Goal: Contribute content

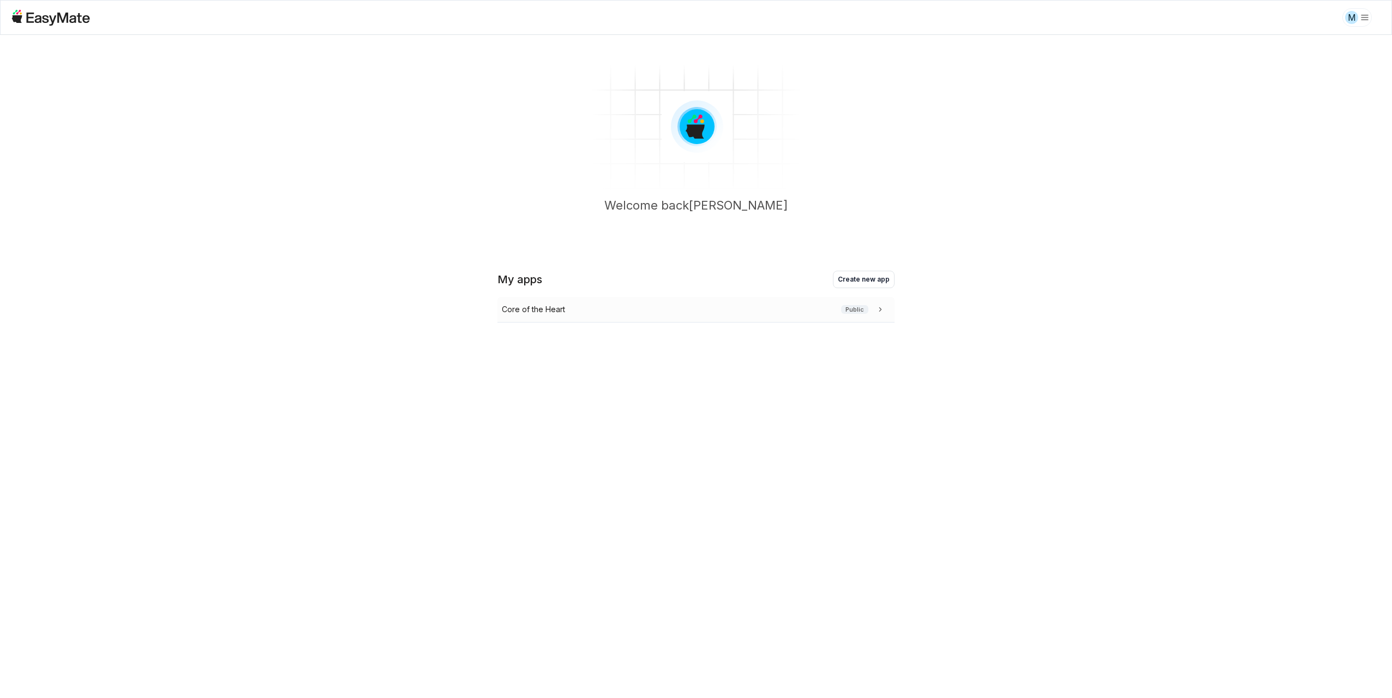
click at [548, 315] on div "Core of the Heart Public" at bounding box center [695, 310] width 397 height 26
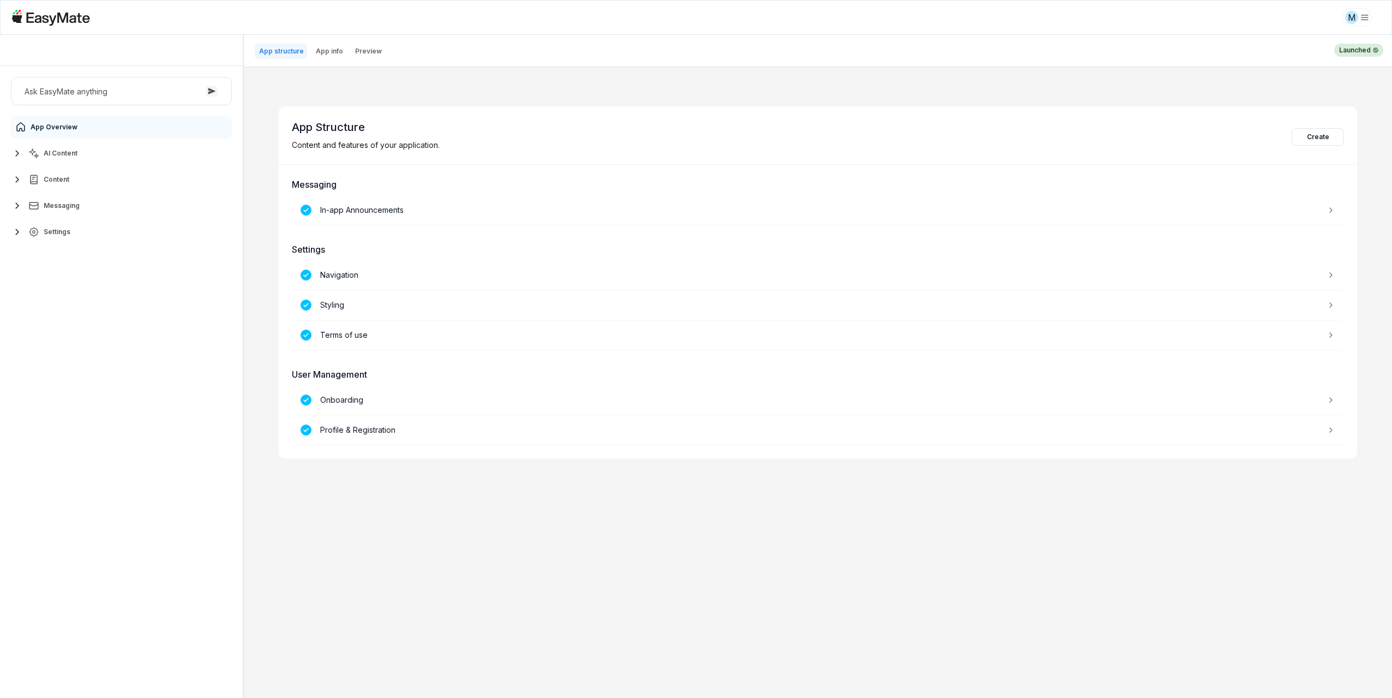
click at [86, 154] on button "AI Content" at bounding box center [121, 153] width 221 height 22
click at [90, 201] on span "Knowledge Vaults" at bounding box center [74, 201] width 59 height 9
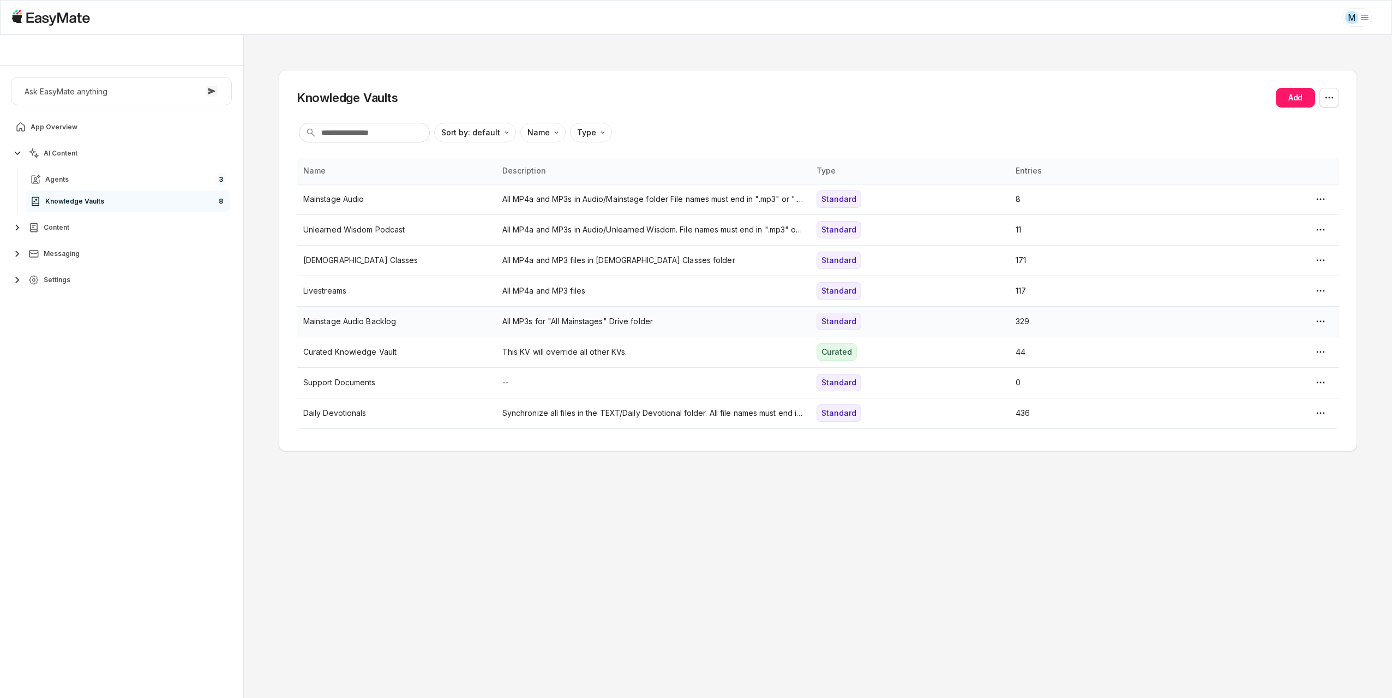
click at [384, 325] on p "Mainstage Audio Backlog" at bounding box center [396, 321] width 186 height 12
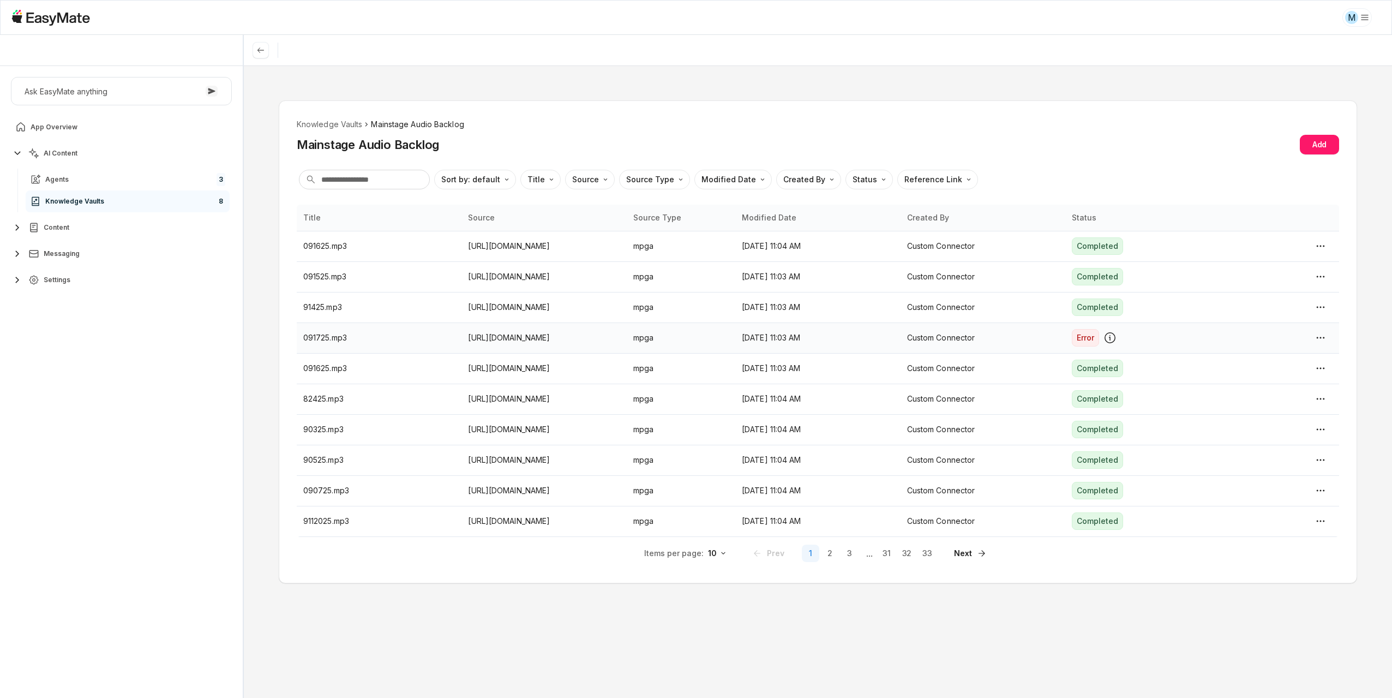
click at [393, 342] on p "091725.mp3" at bounding box center [379, 338] width 152 height 12
click at [1237, 372] on div "Edit Knowledge Entry" at bounding box center [1220, 370] width 81 height 12
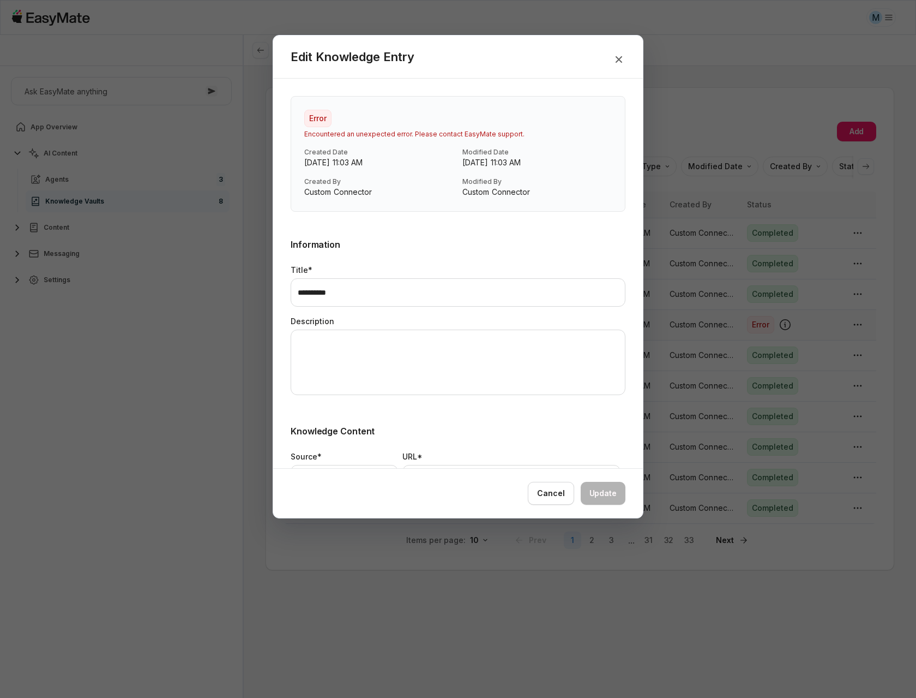
click at [780, 163] on div at bounding box center [458, 349] width 916 height 698
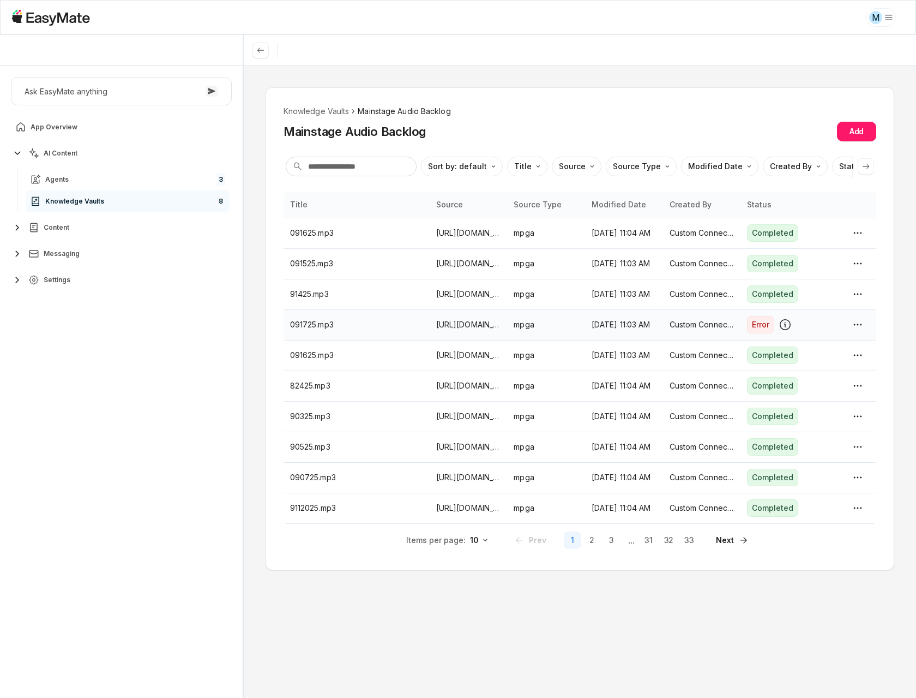
click at [369, 325] on p "091725.mp3" at bounding box center [356, 325] width 133 height 12
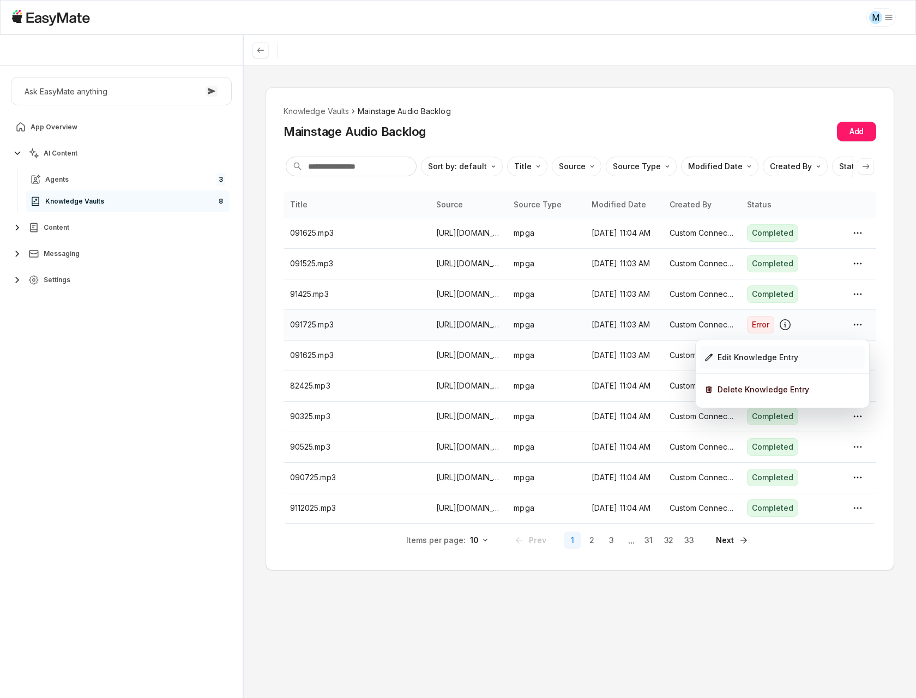
click at [737, 353] on div "Edit Knowledge Entry" at bounding box center [758, 357] width 81 height 12
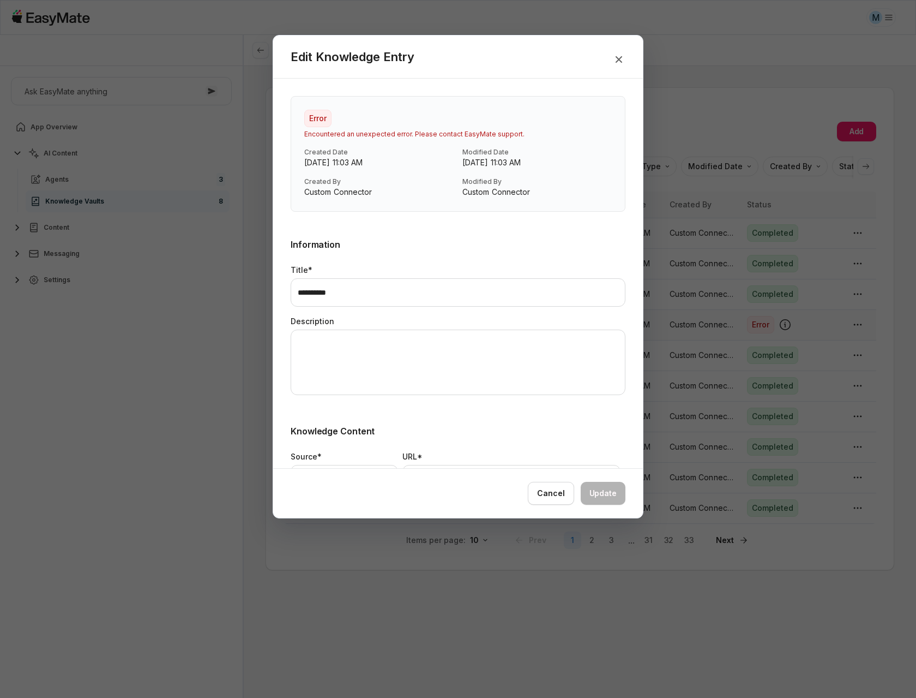
click at [847, 185] on div at bounding box center [458, 349] width 916 height 698
type textarea "*"
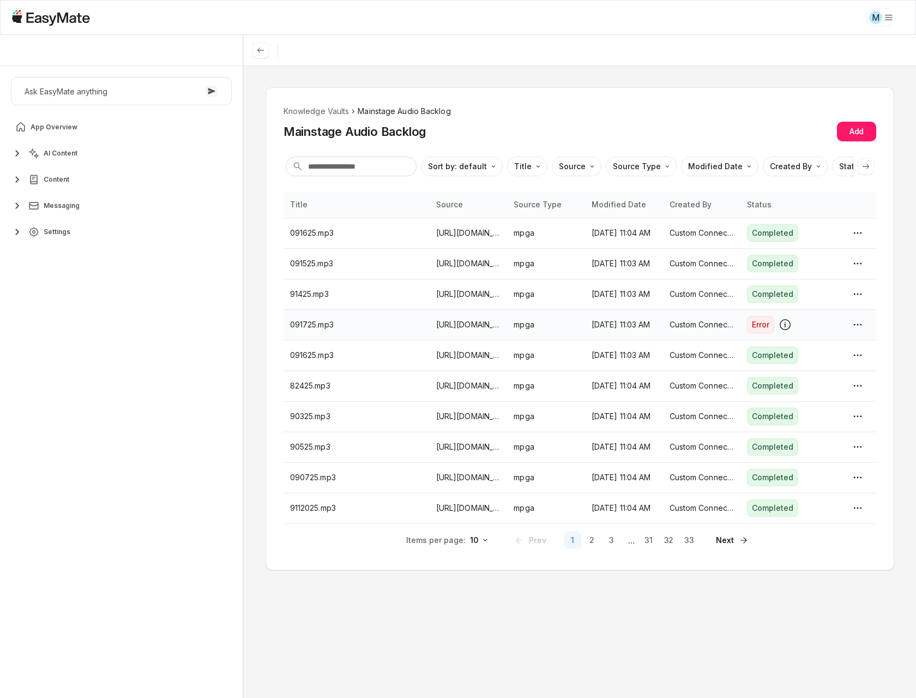
click at [632, 320] on p "[DATE] 11:03 AM" at bounding box center [624, 325] width 65 height 12
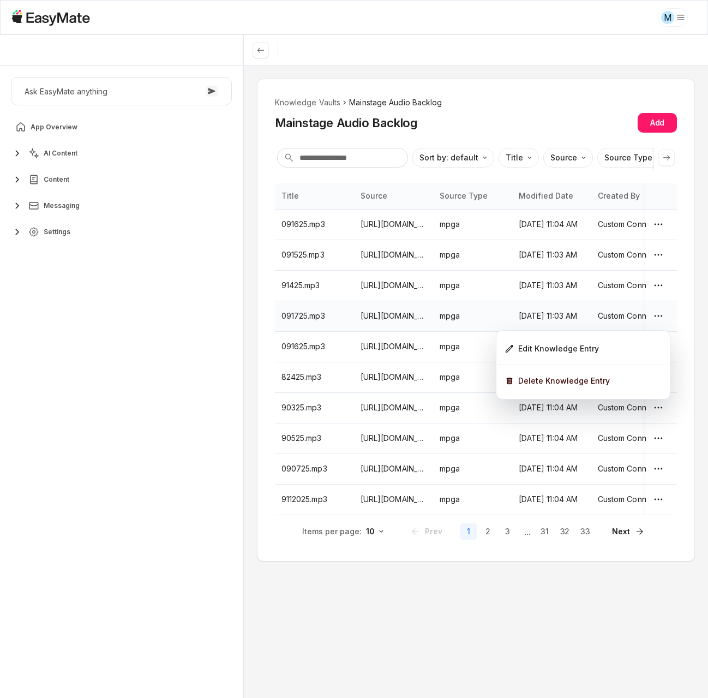
click at [356, 325] on html "M Core of the Heart Ask EasyMate anything App Overview AI Content Content Messa…" at bounding box center [354, 349] width 708 height 698
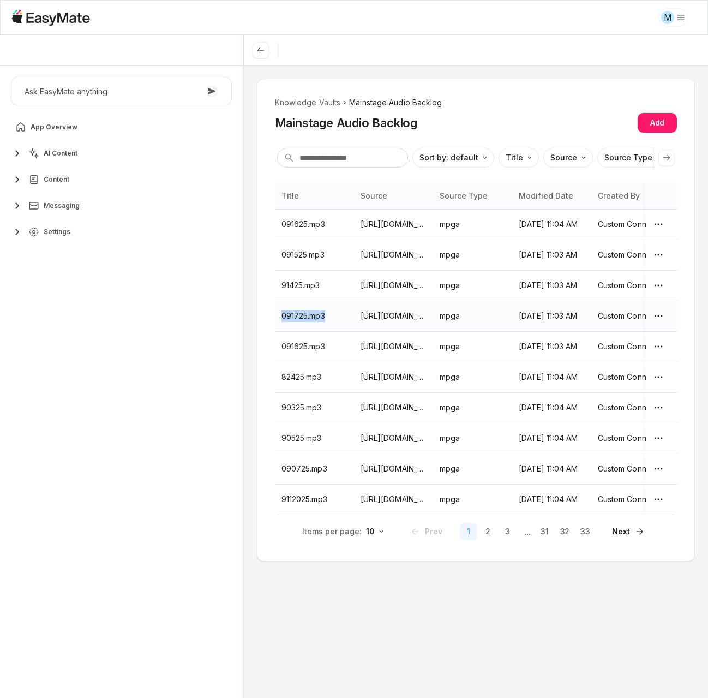
drag, startPoint x: 282, startPoint y: 314, endPoint x: 328, endPoint y: 314, distance: 45.8
click at [328, 314] on p "091725.mp3" at bounding box center [314, 316] width 66 height 12
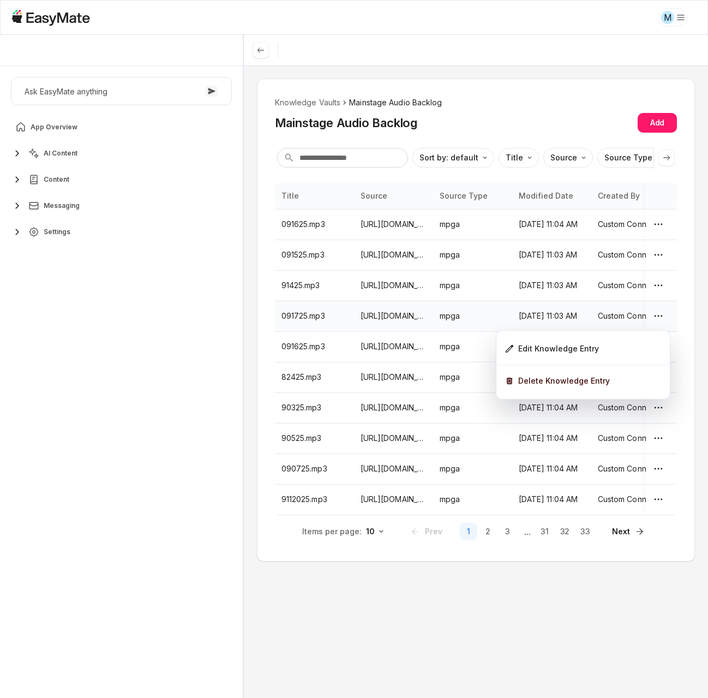
click at [283, 334] on html "M Core of the Heart Ask EasyMate anything App Overview AI Content Content Messa…" at bounding box center [354, 349] width 708 height 698
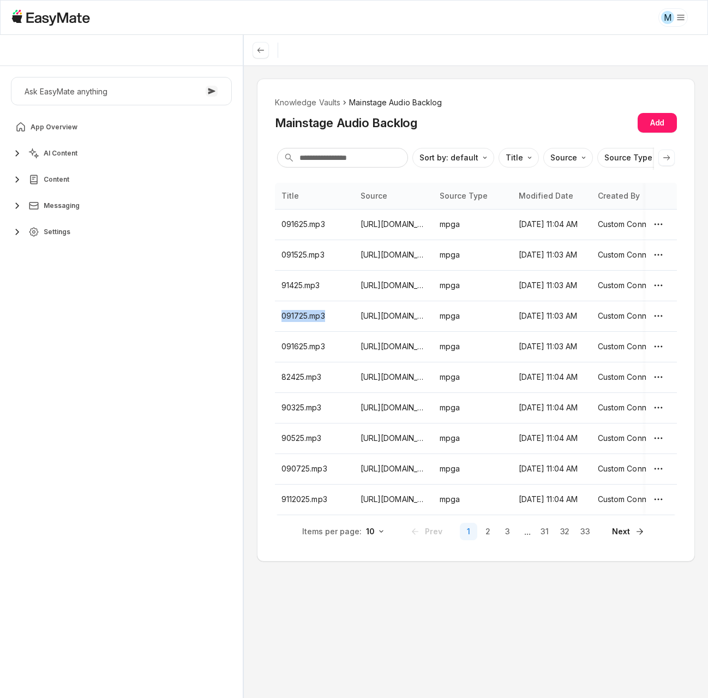
drag, startPoint x: 282, startPoint y: 317, endPoint x: 329, endPoint y: 318, distance: 47.5
click at [331, 319] on p "091725.mp3" at bounding box center [314, 316] width 66 height 12
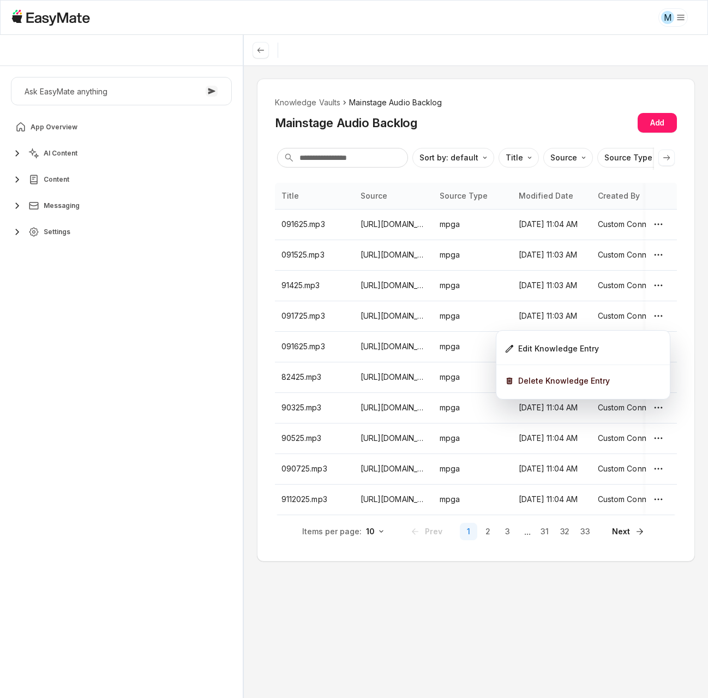
copy p "091725.mp3"
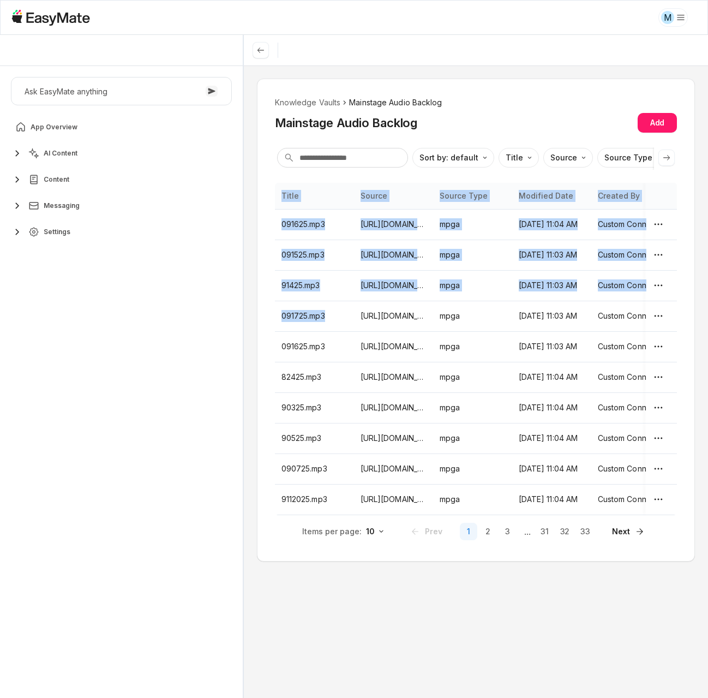
drag, startPoint x: 332, startPoint y: 318, endPoint x: 267, endPoint y: 314, distance: 64.5
click at [267, 314] on div "Knowledge Vaults Mainstage Audio Backlog Mainstage Audio Backlog Add Sort by: d…" at bounding box center [476, 320] width 438 height 483
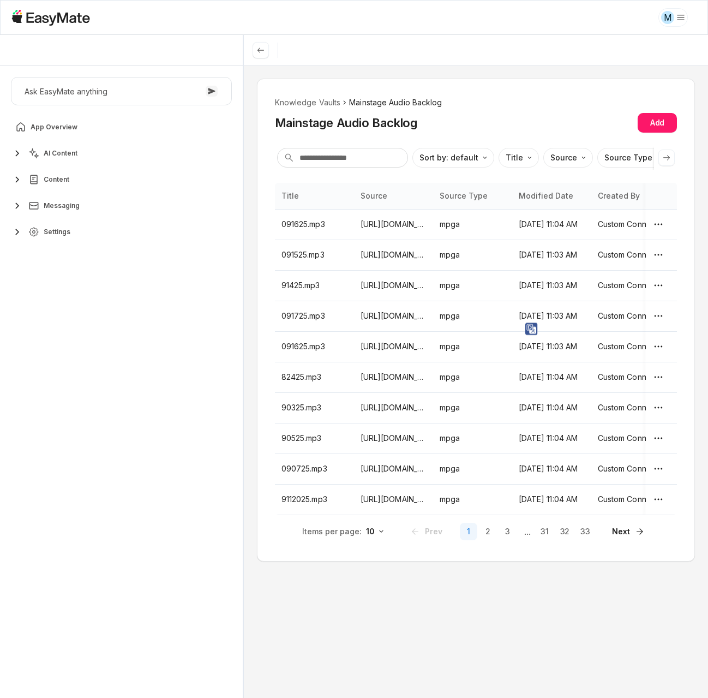
click at [270, 316] on div "Knowledge Vaults Mainstage Audio Backlog Mainstage Audio Backlog Add Sort by: d…" at bounding box center [476, 320] width 438 height 483
drag, startPoint x: 280, startPoint y: 316, endPoint x: 331, endPoint y: 316, distance: 51.3
click at [331, 316] on td "091725.mp3" at bounding box center [314, 316] width 79 height 31
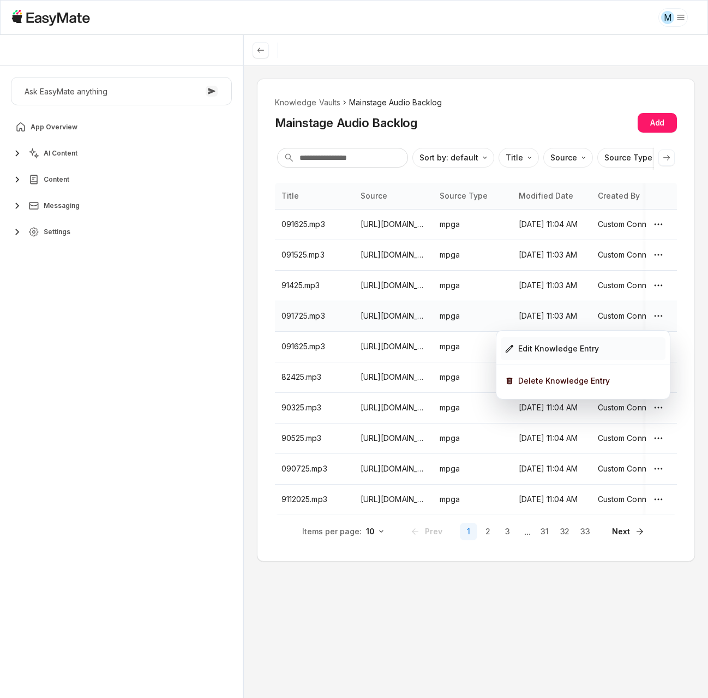
click at [515, 344] on div "Edit Knowledge Entry" at bounding box center [552, 349] width 94 height 12
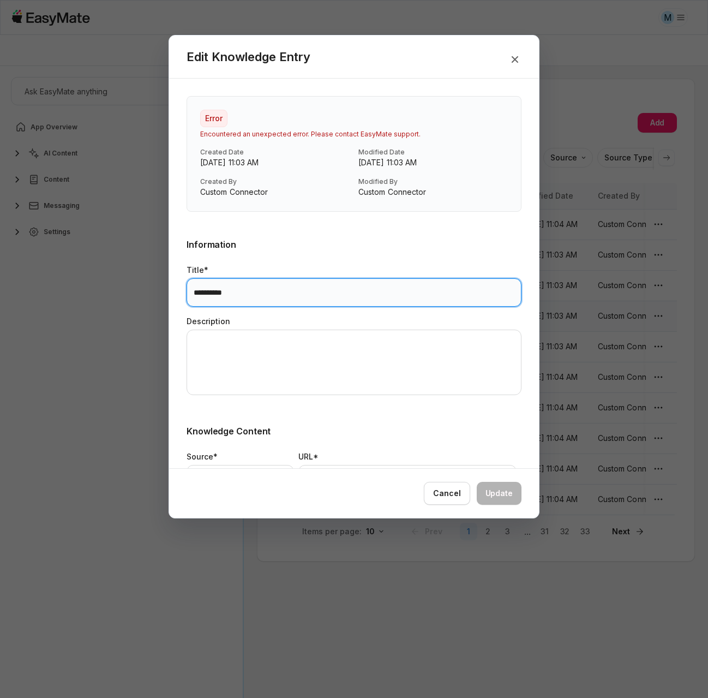
click at [241, 293] on input "**********" at bounding box center [354, 292] width 335 height 28
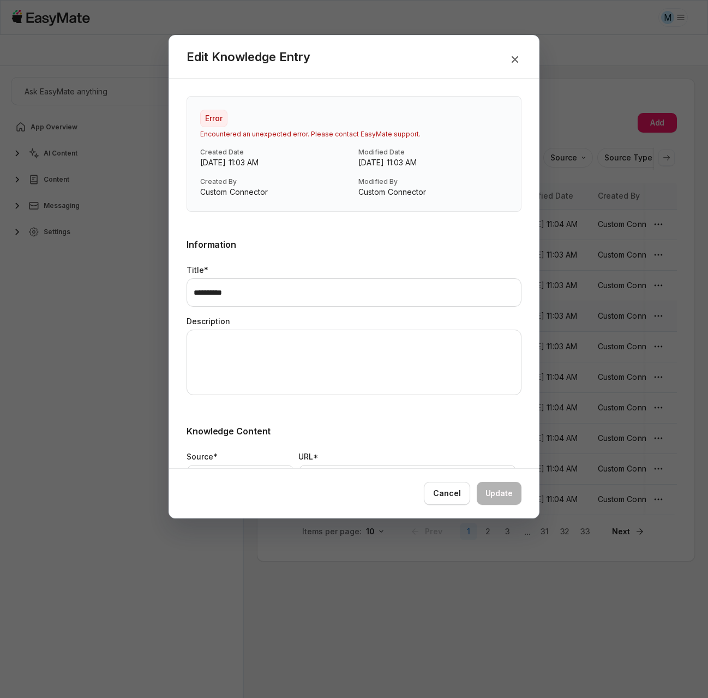
type textarea "*"
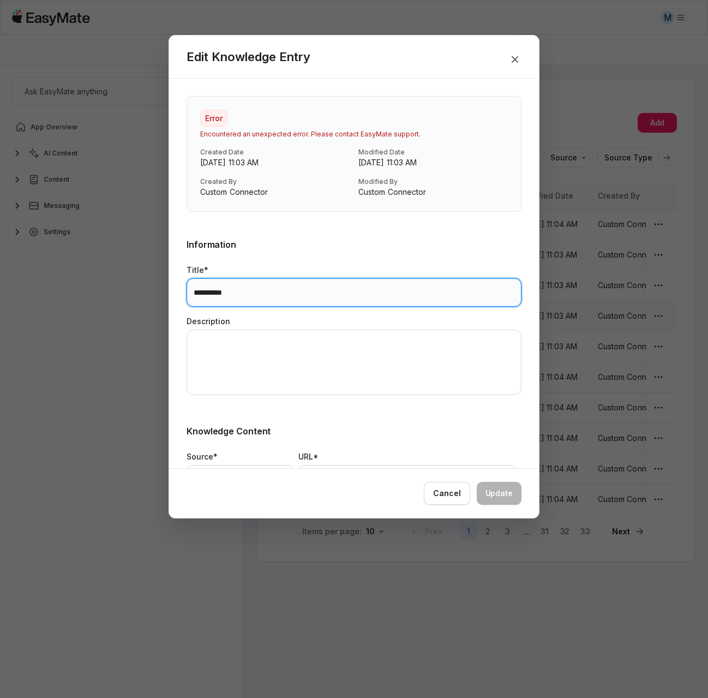
click at [258, 300] on input "**********" at bounding box center [354, 292] width 335 height 28
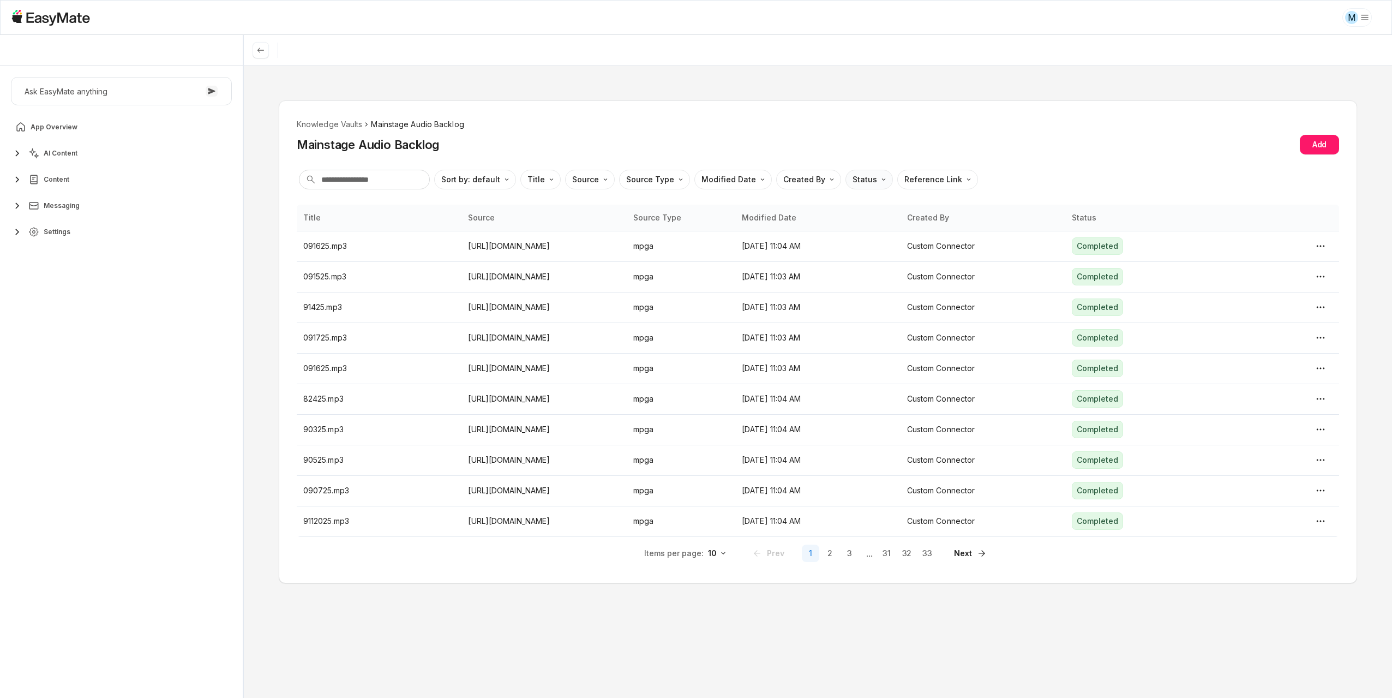
click at [860, 185] on html "M Core of the Heart Ask EasyMate anything App Overview AI Content Content Messa…" at bounding box center [696, 349] width 1392 height 698
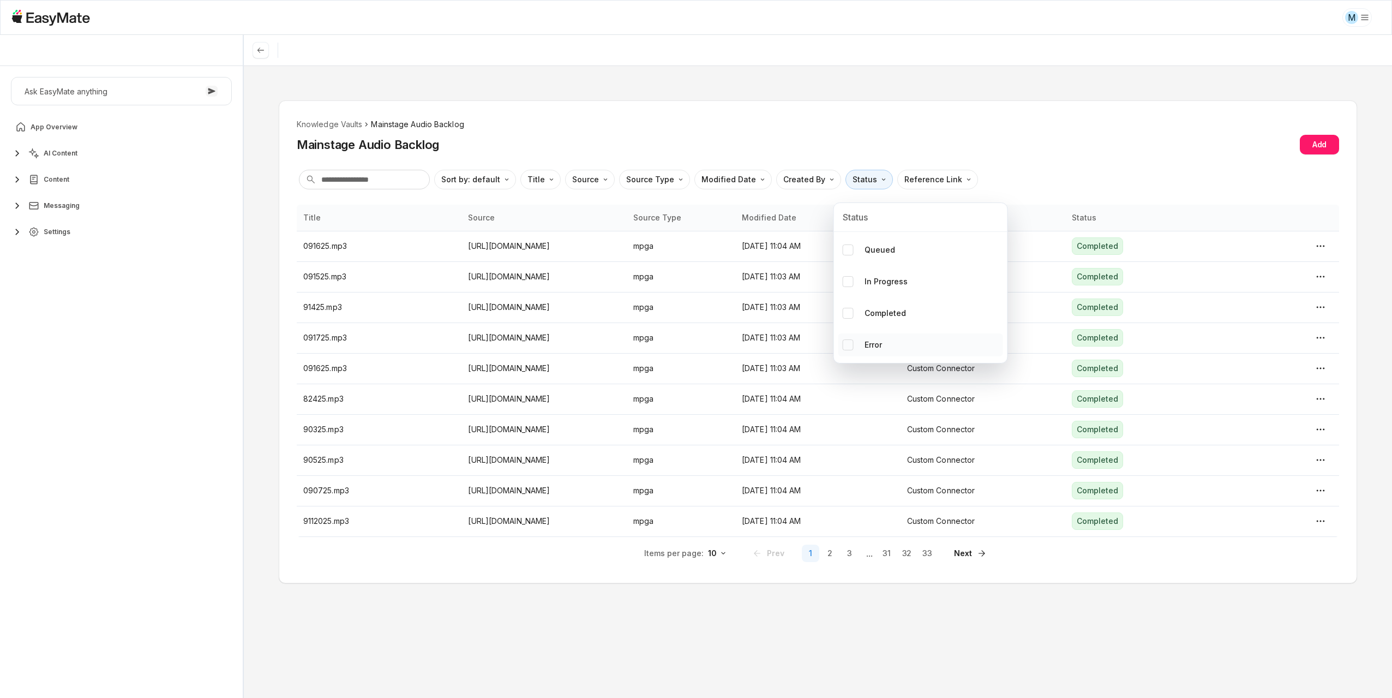
click at [873, 344] on p "Error" at bounding box center [873, 345] width 17 height 12
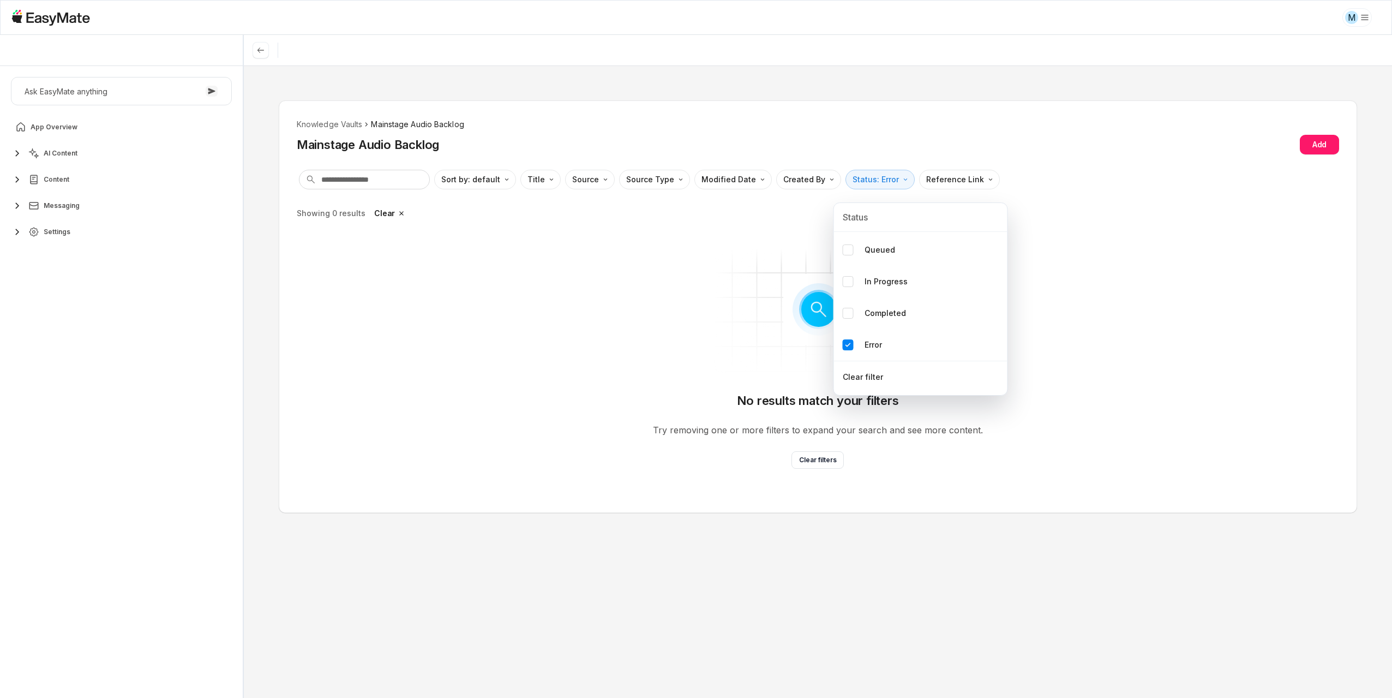
click at [651, 547] on html "M Core of the Heart Ask EasyMate anything App Overview AI Content Content Messa…" at bounding box center [696, 349] width 1392 height 698
type textarea "*"
click at [340, 127] on li "Knowledge Vaults" at bounding box center [330, 124] width 66 height 12
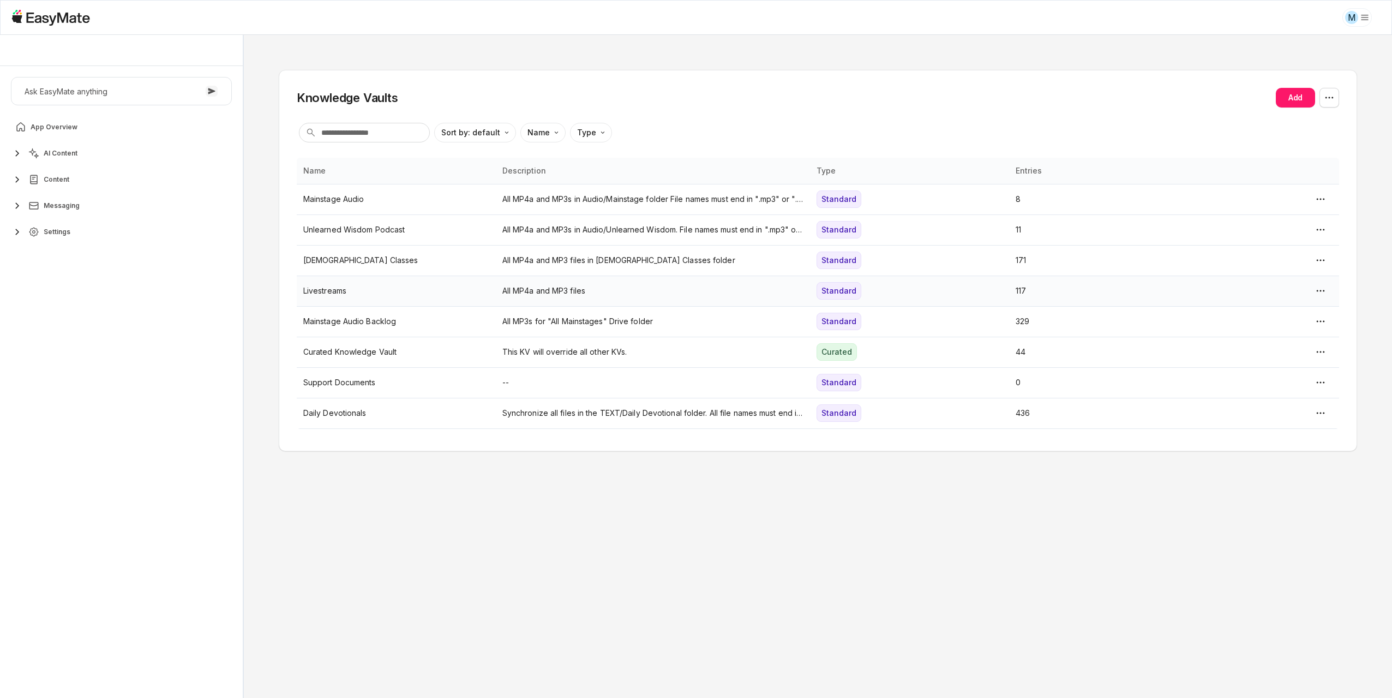
click at [410, 298] on td "Livestreams" at bounding box center [396, 290] width 199 height 31
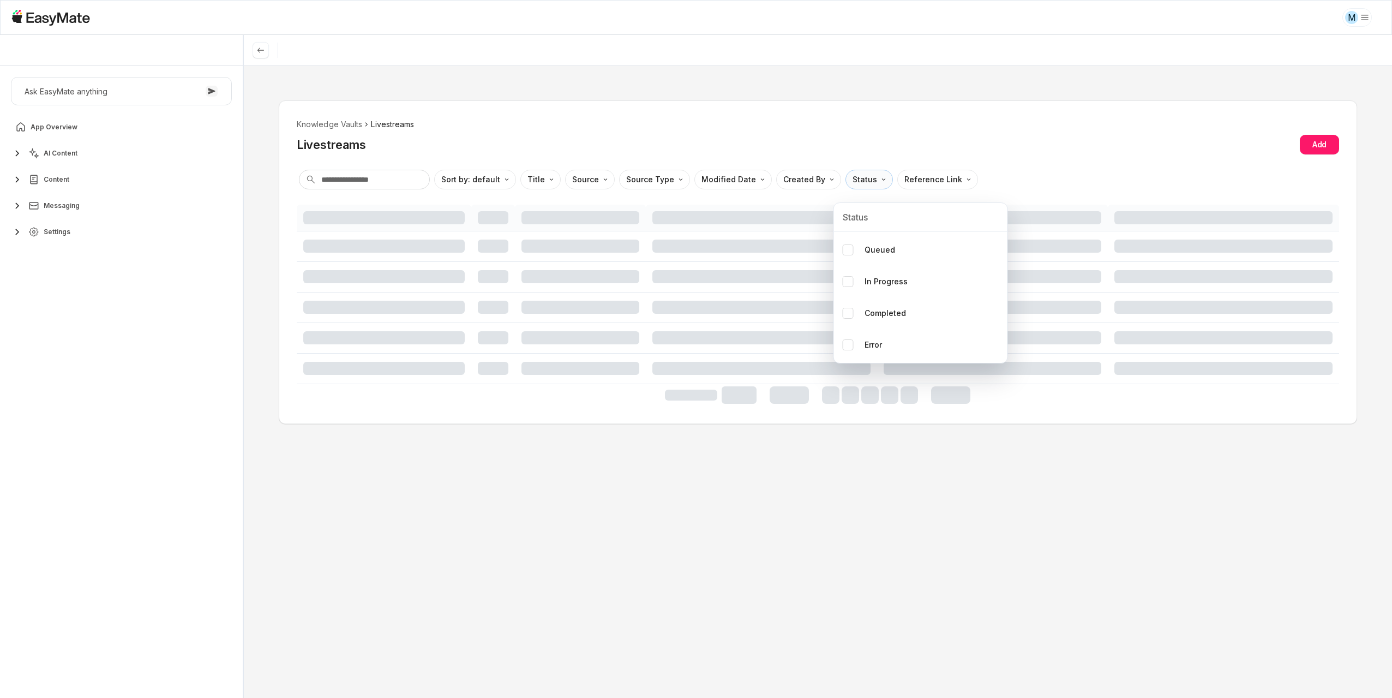
click at [860, 179] on html "M Core of the Heart Ask EasyMate anything App Overview AI Content Content Messa…" at bounding box center [696, 349] width 1392 height 698
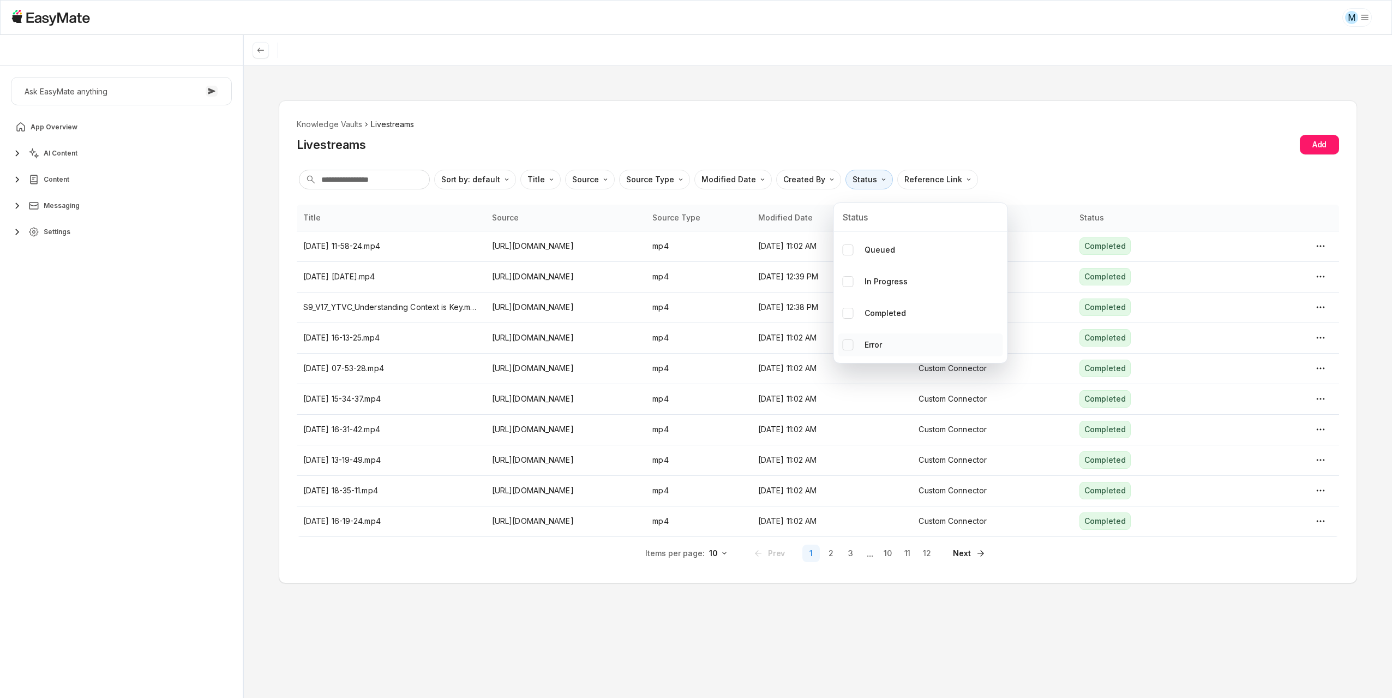
click at [867, 336] on div "Error" at bounding box center [920, 344] width 165 height 23
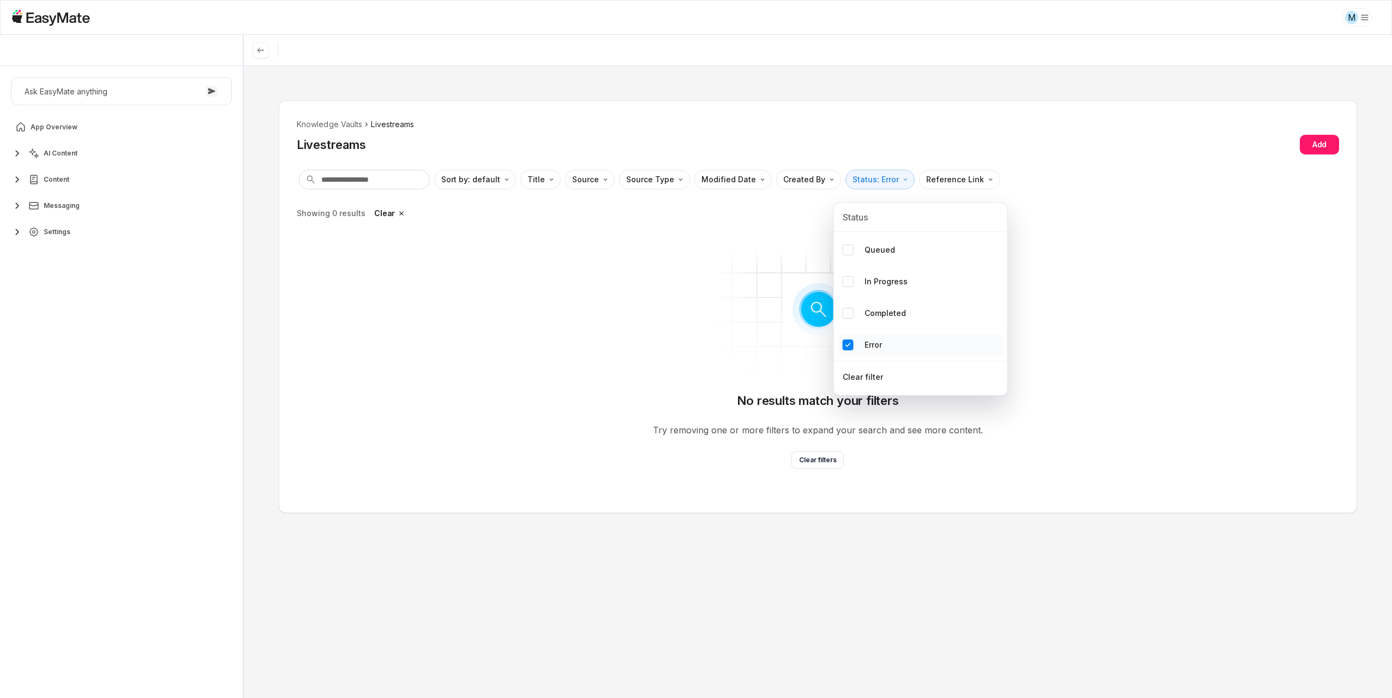
click at [866, 341] on p "Error" at bounding box center [873, 345] width 17 height 12
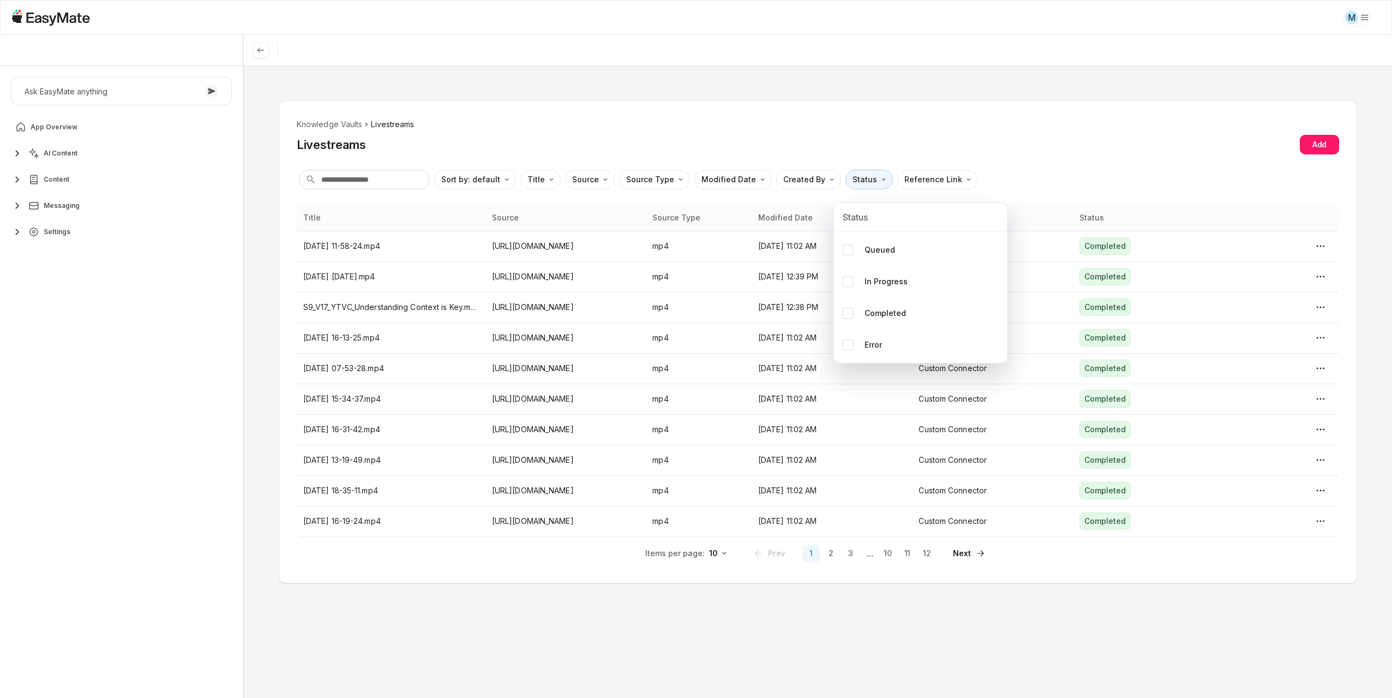
click at [661, 669] on html "M Core of the Heart Ask EasyMate anything App Overview AI Content Content Messa…" at bounding box center [696, 349] width 1392 height 698
type textarea "*"
